Goal: Communication & Community: Answer question/provide support

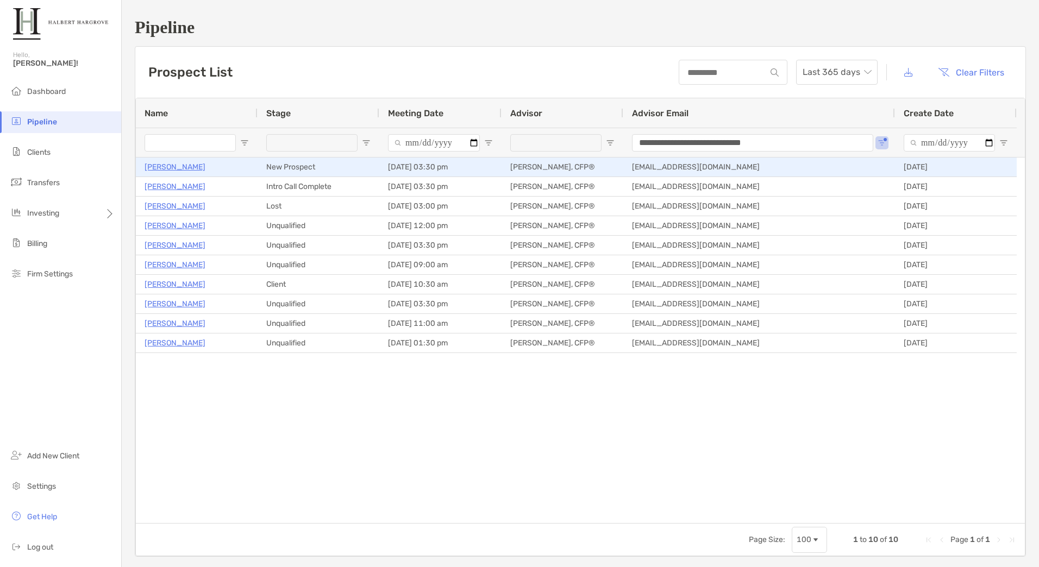
click at [262, 167] on div "New Prospect" at bounding box center [319, 167] width 122 height 19
click at [204, 169] on p "[PERSON_NAME]" at bounding box center [175, 167] width 61 height 14
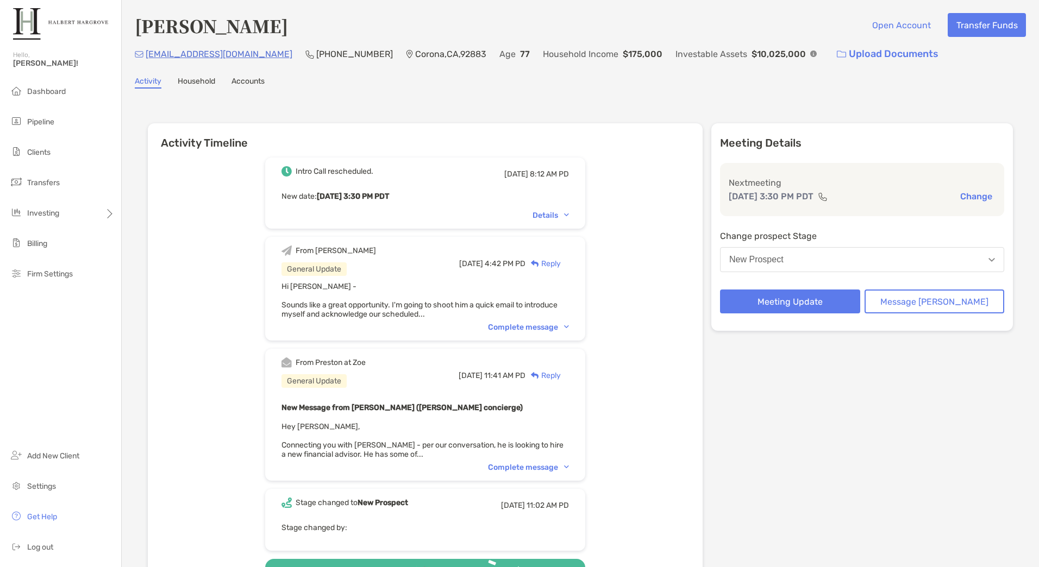
click at [561, 265] on div "Reply" at bounding box center [542, 263] width 35 height 11
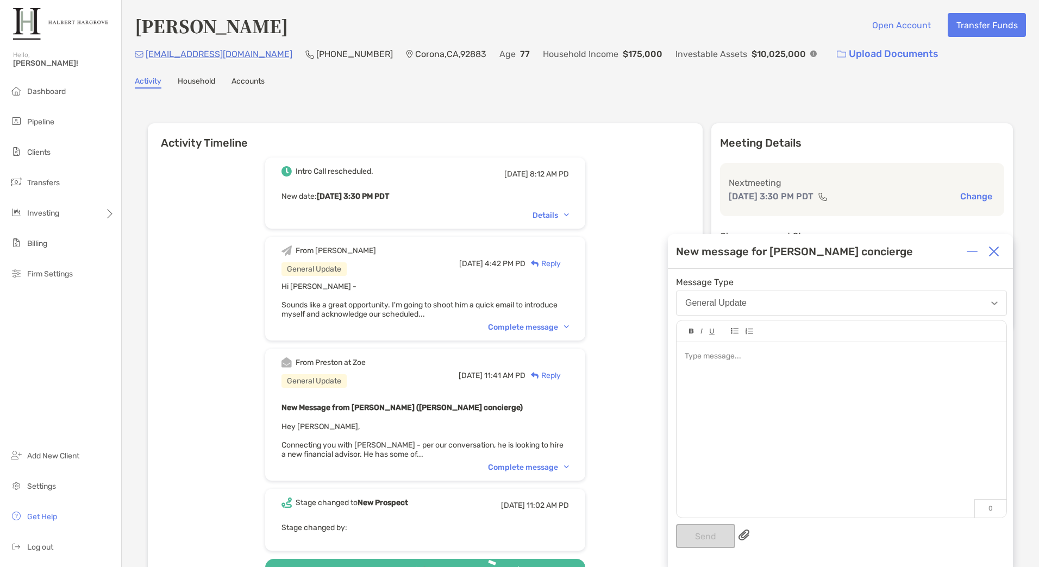
click at [792, 353] on div at bounding box center [841, 356] width 313 height 11
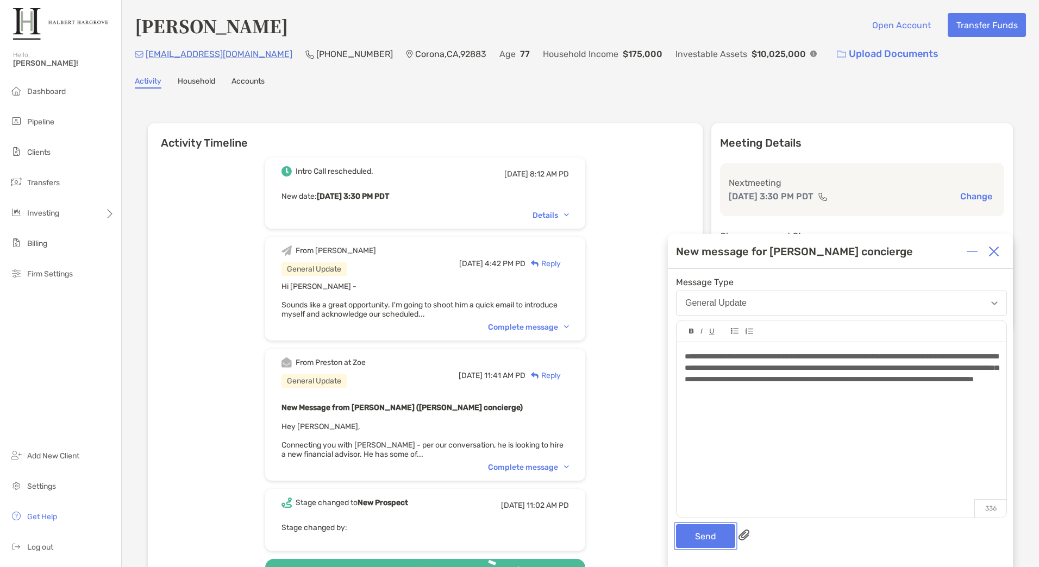
click at [704, 539] on button "Send" at bounding box center [705, 536] width 59 height 24
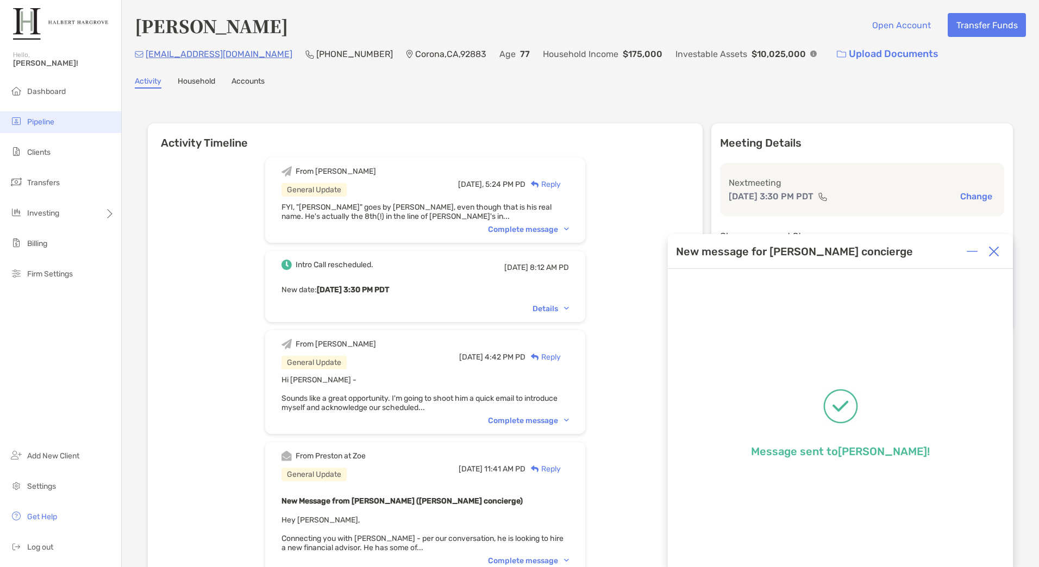
click at [54, 117] on span "Pipeline" at bounding box center [40, 121] width 27 height 9
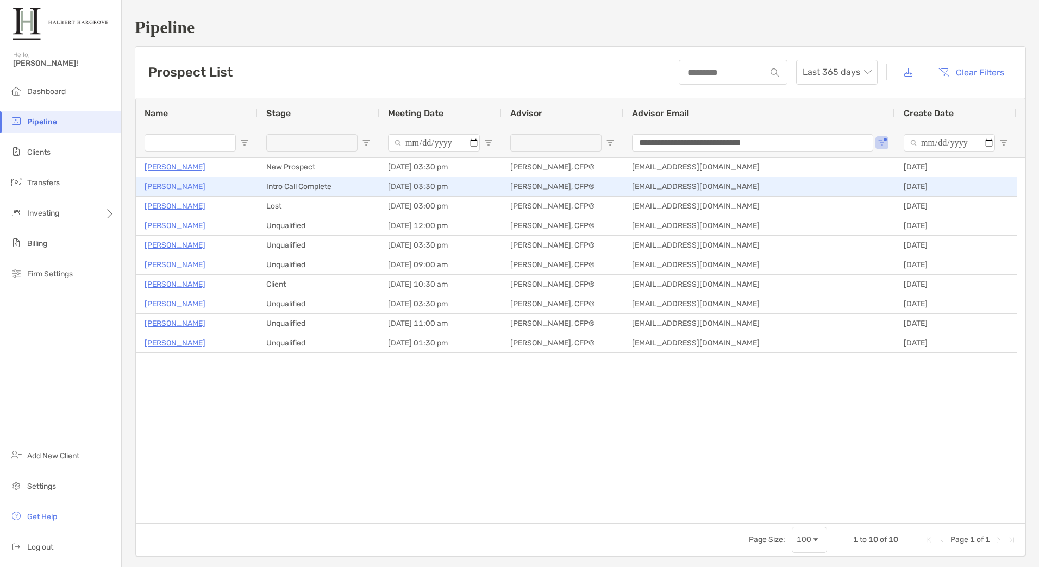
click at [168, 184] on p "[PERSON_NAME]" at bounding box center [175, 187] width 61 height 14
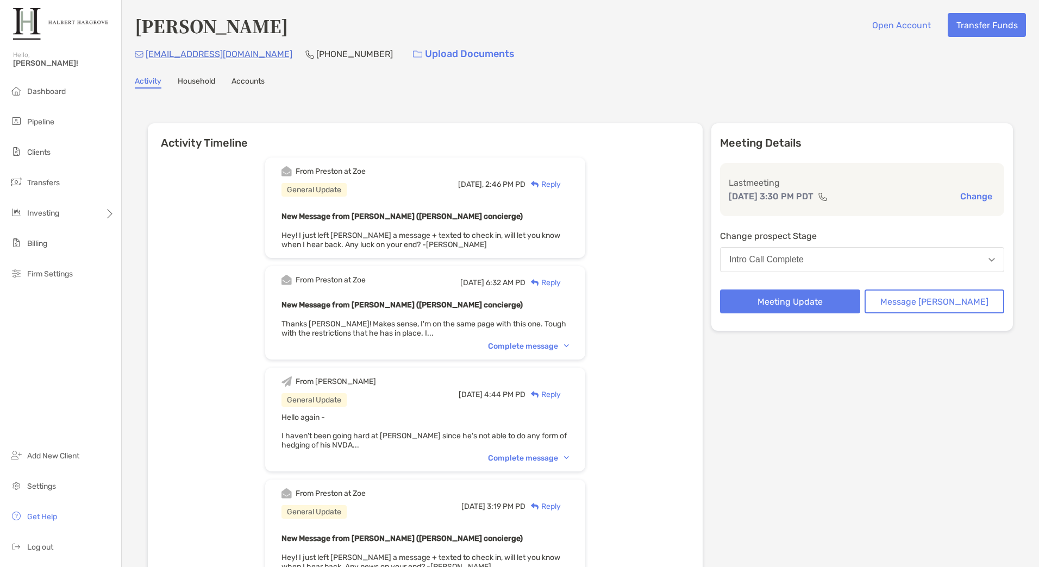
click at [561, 180] on div "Reply" at bounding box center [542, 184] width 35 height 11
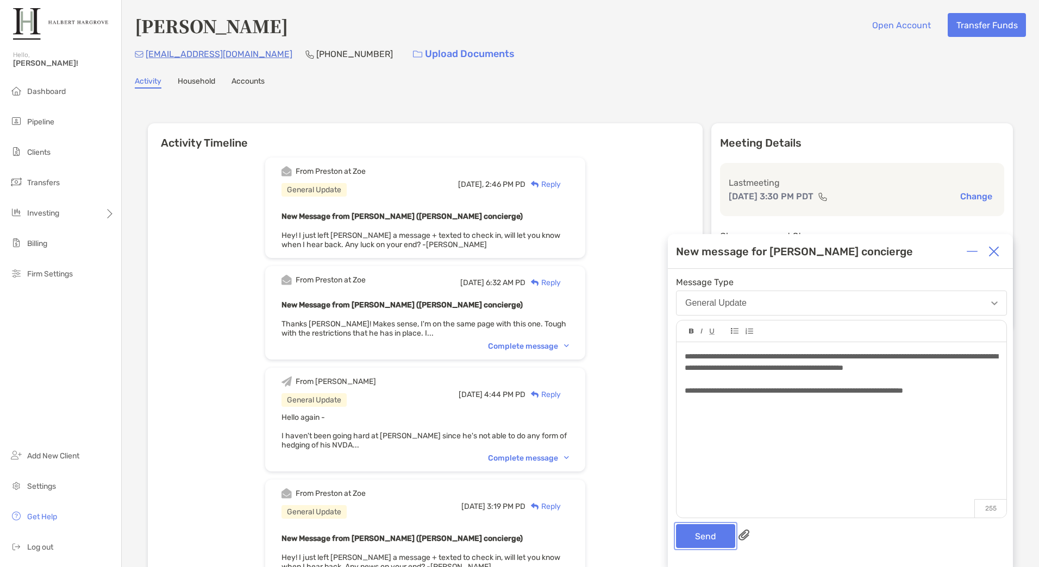
click at [709, 535] on button "Send" at bounding box center [705, 536] width 59 height 24
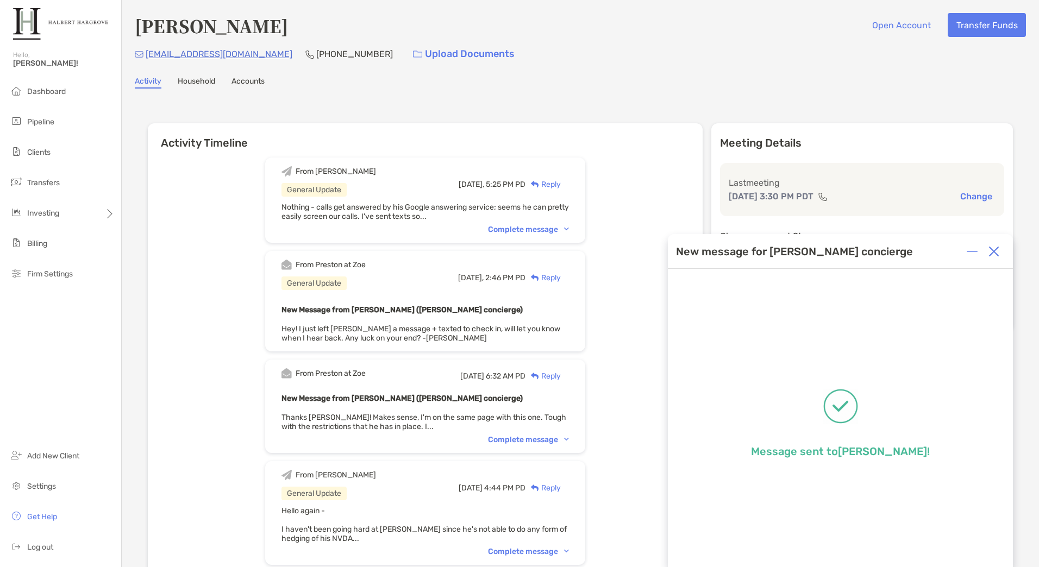
click at [996, 254] on img at bounding box center [993, 251] width 11 height 11
